Goal: Book appointment/travel/reservation

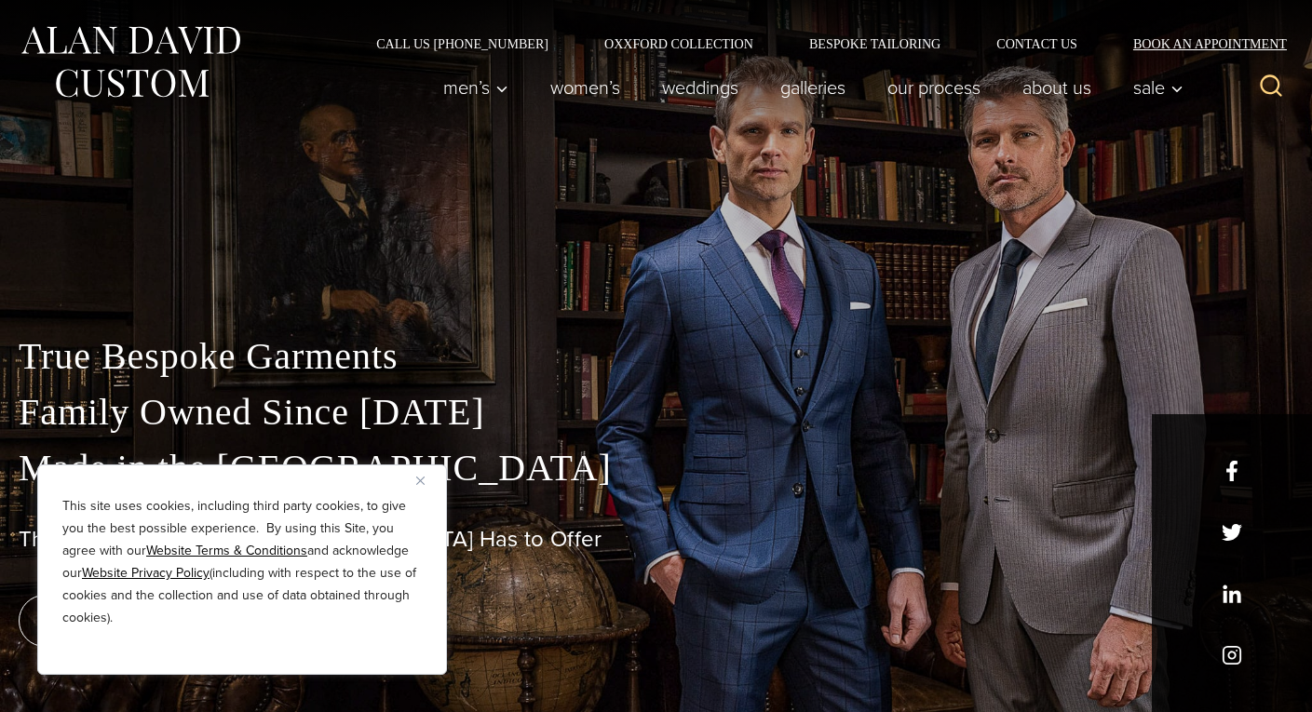
click at [1199, 44] on link "Book an Appointment" at bounding box center [1199, 43] width 188 height 13
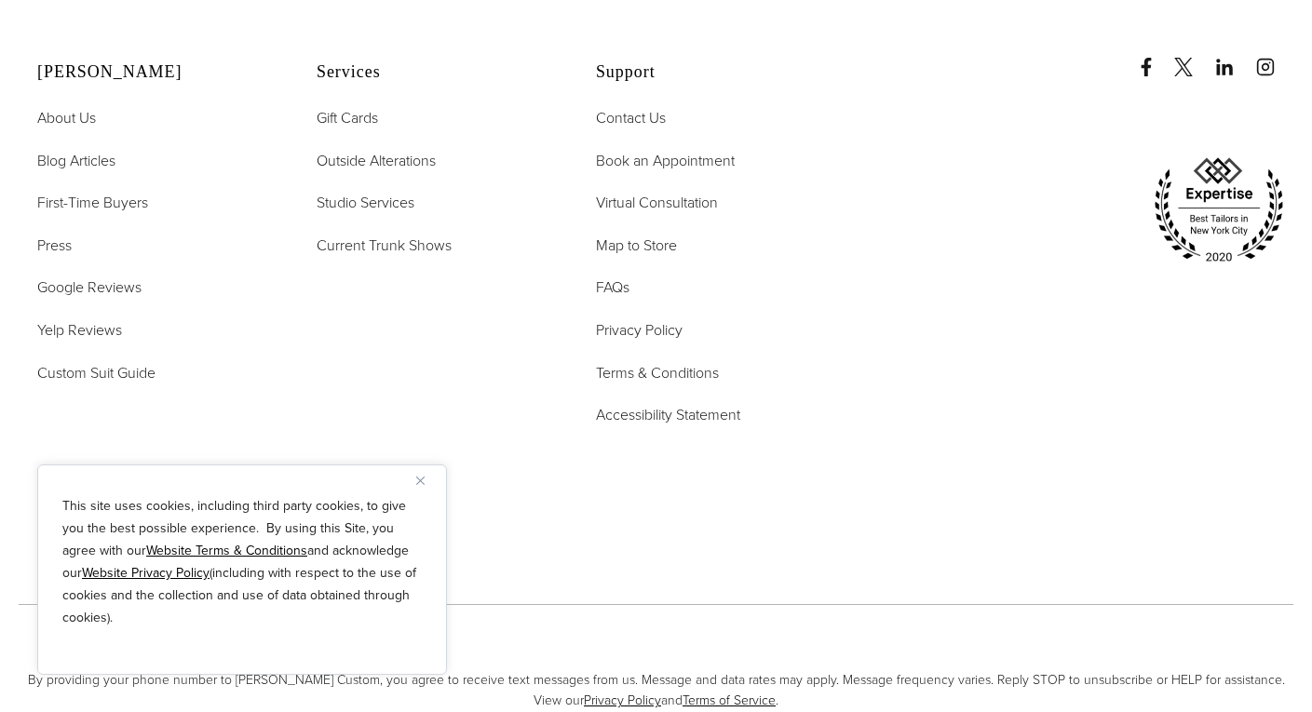
scroll to position [4113, 0]
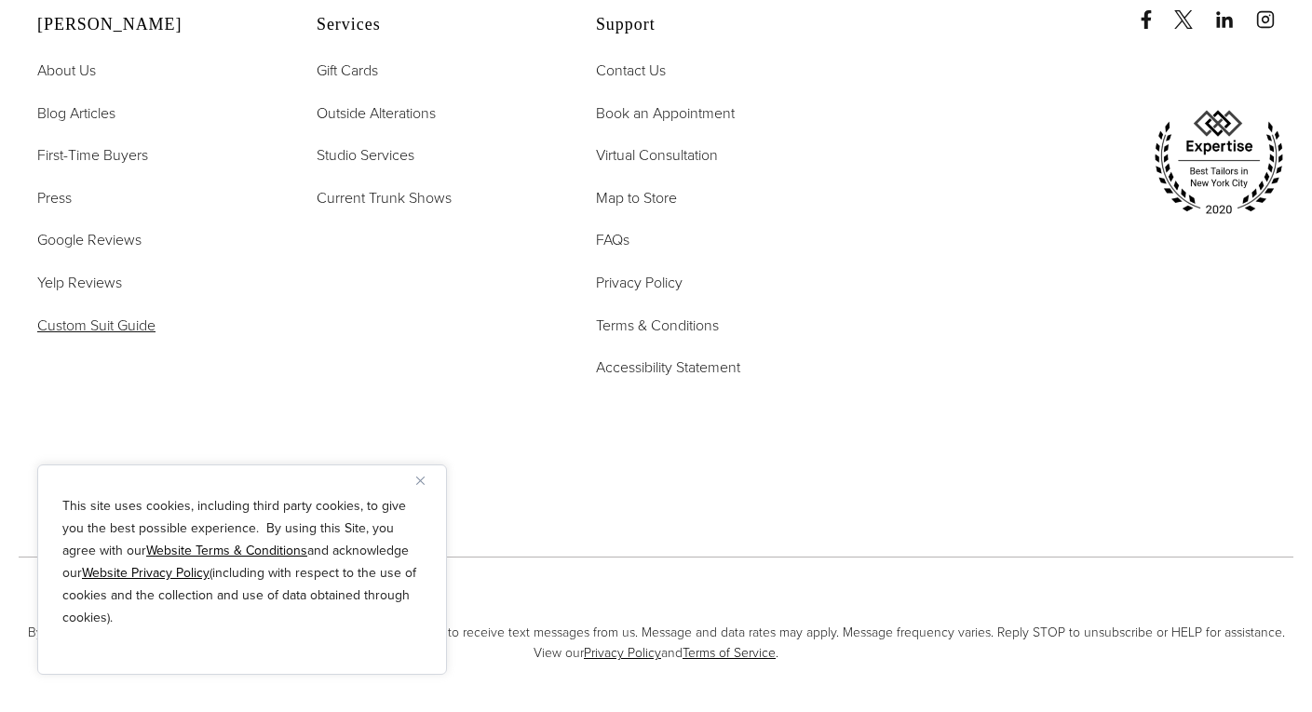
click at [97, 315] on span "Custom Suit Guide" at bounding box center [96, 325] width 118 height 21
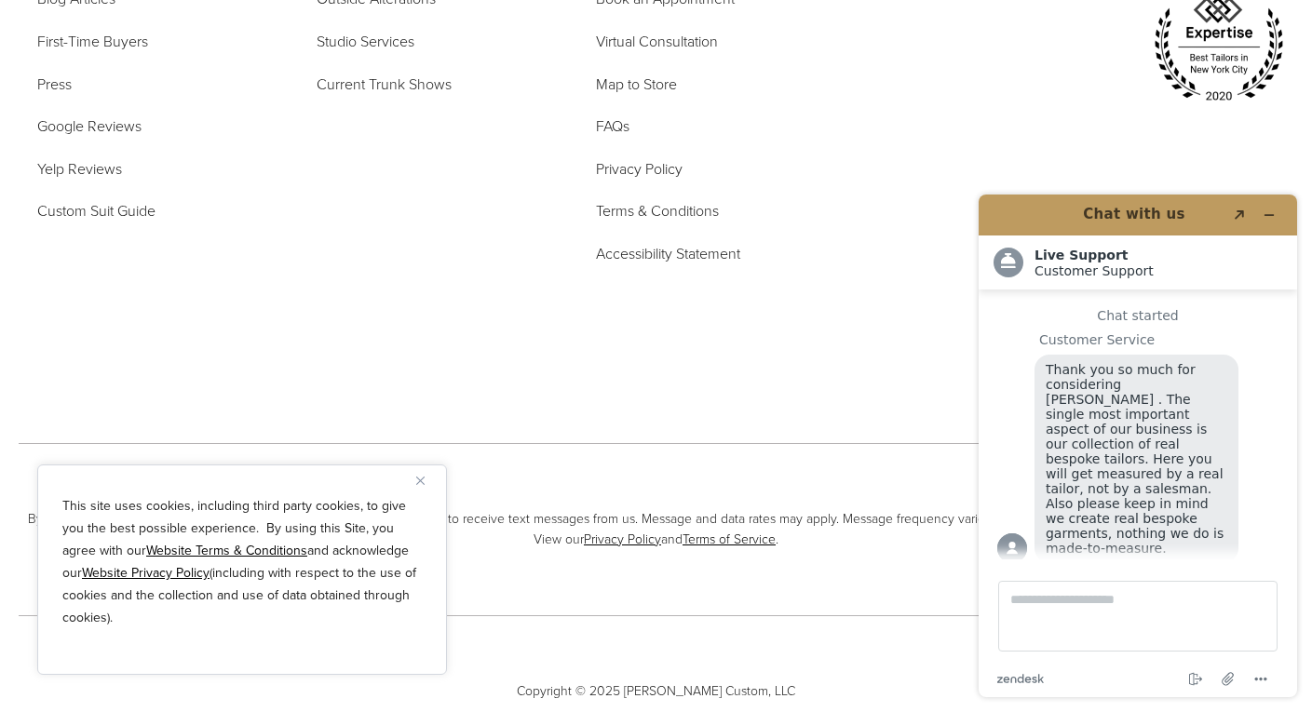
scroll to position [23, 0]
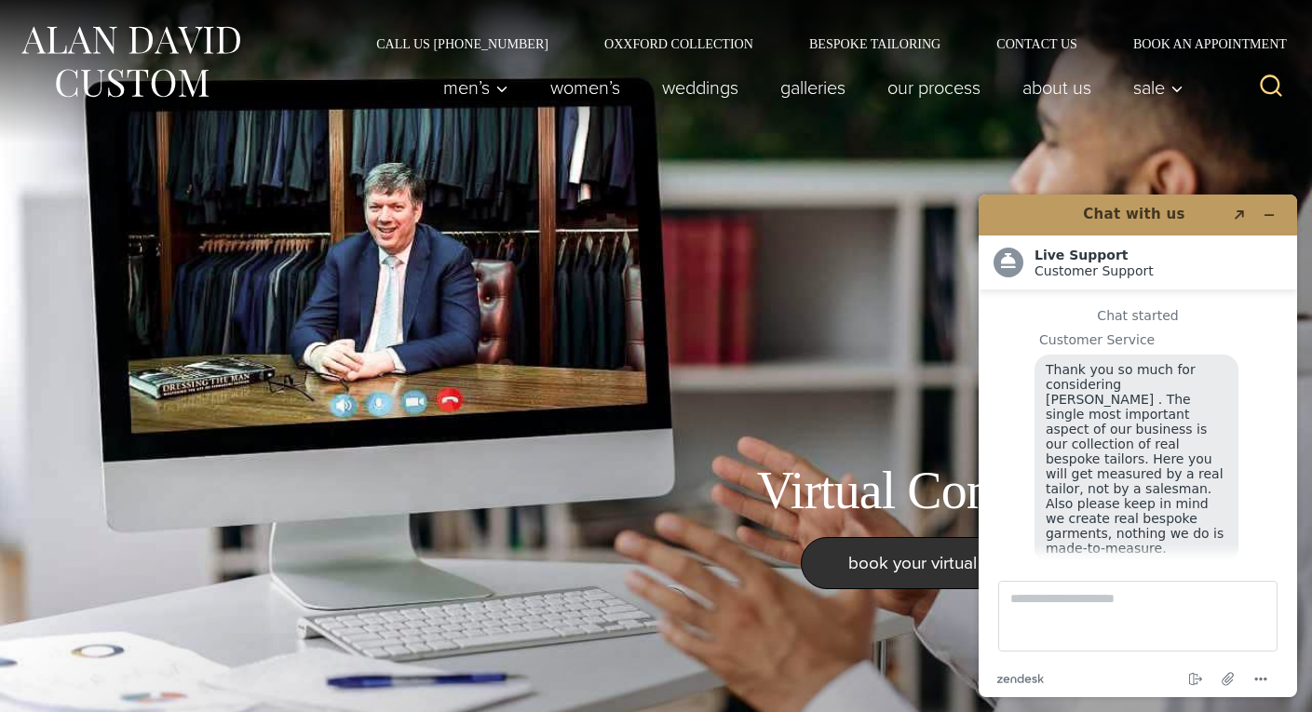
scroll to position [23, 0]
